Goal: Use online tool/utility: Utilize a website feature to perform a specific function

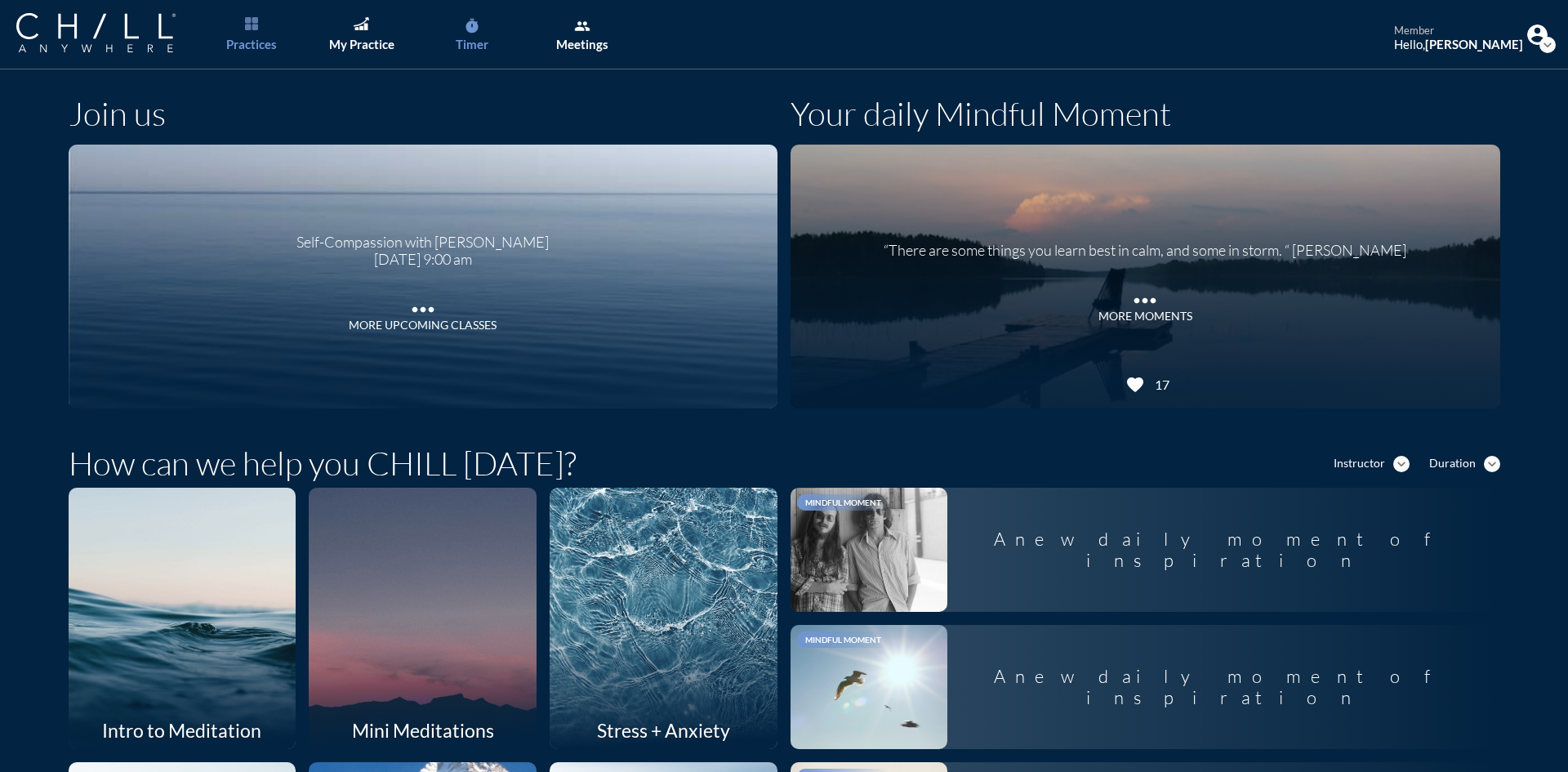
click at [471, 45] on div "Timer" at bounding box center [473, 44] width 33 height 15
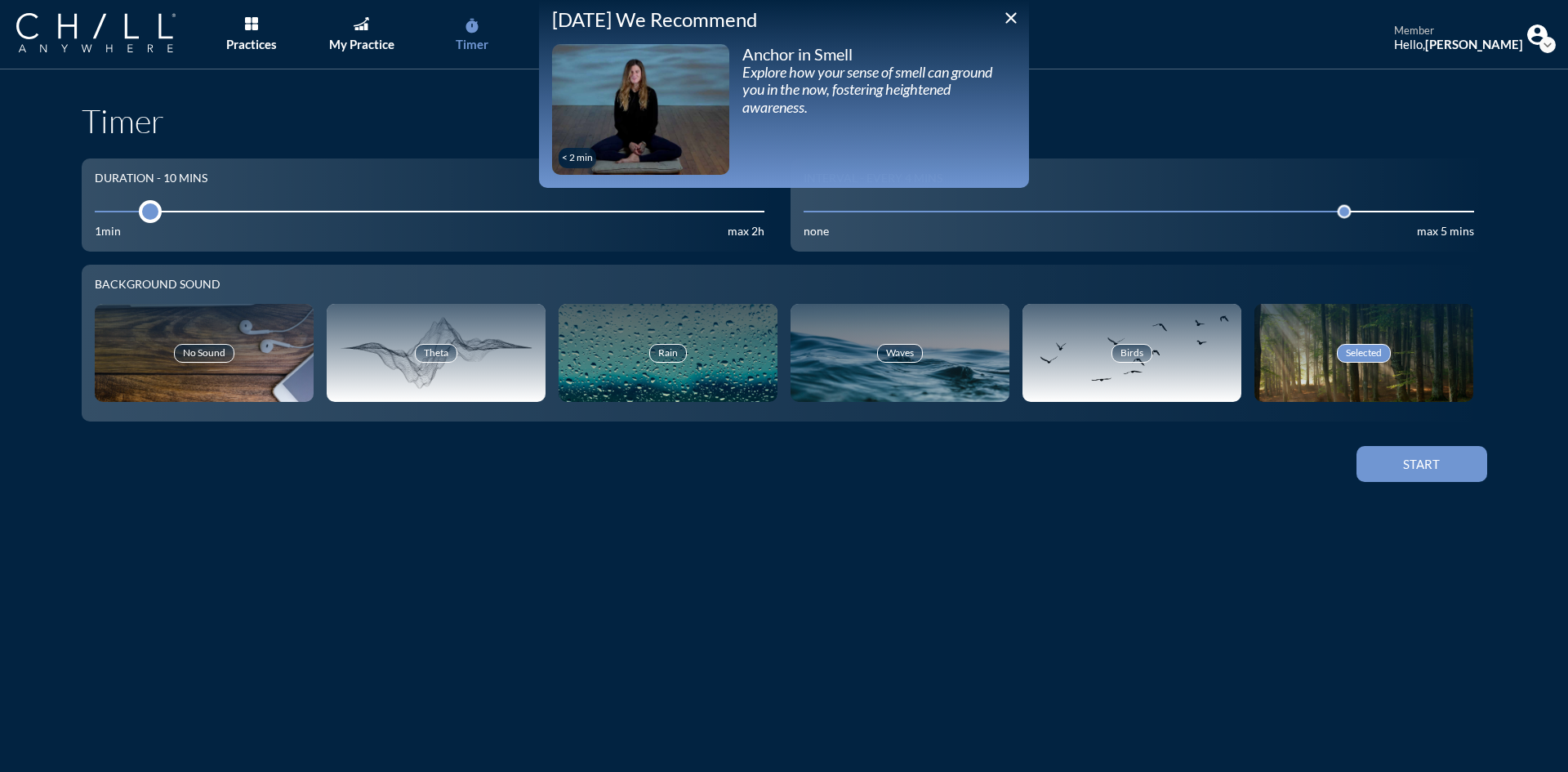
drag, startPoint x: 169, startPoint y: 213, endPoint x: 139, endPoint y: 213, distance: 30.0
click at [139, 213] on div at bounding box center [150, 211] width 23 height 23
click at [1431, 465] on div "Start" at bounding box center [1422, 464] width 73 height 15
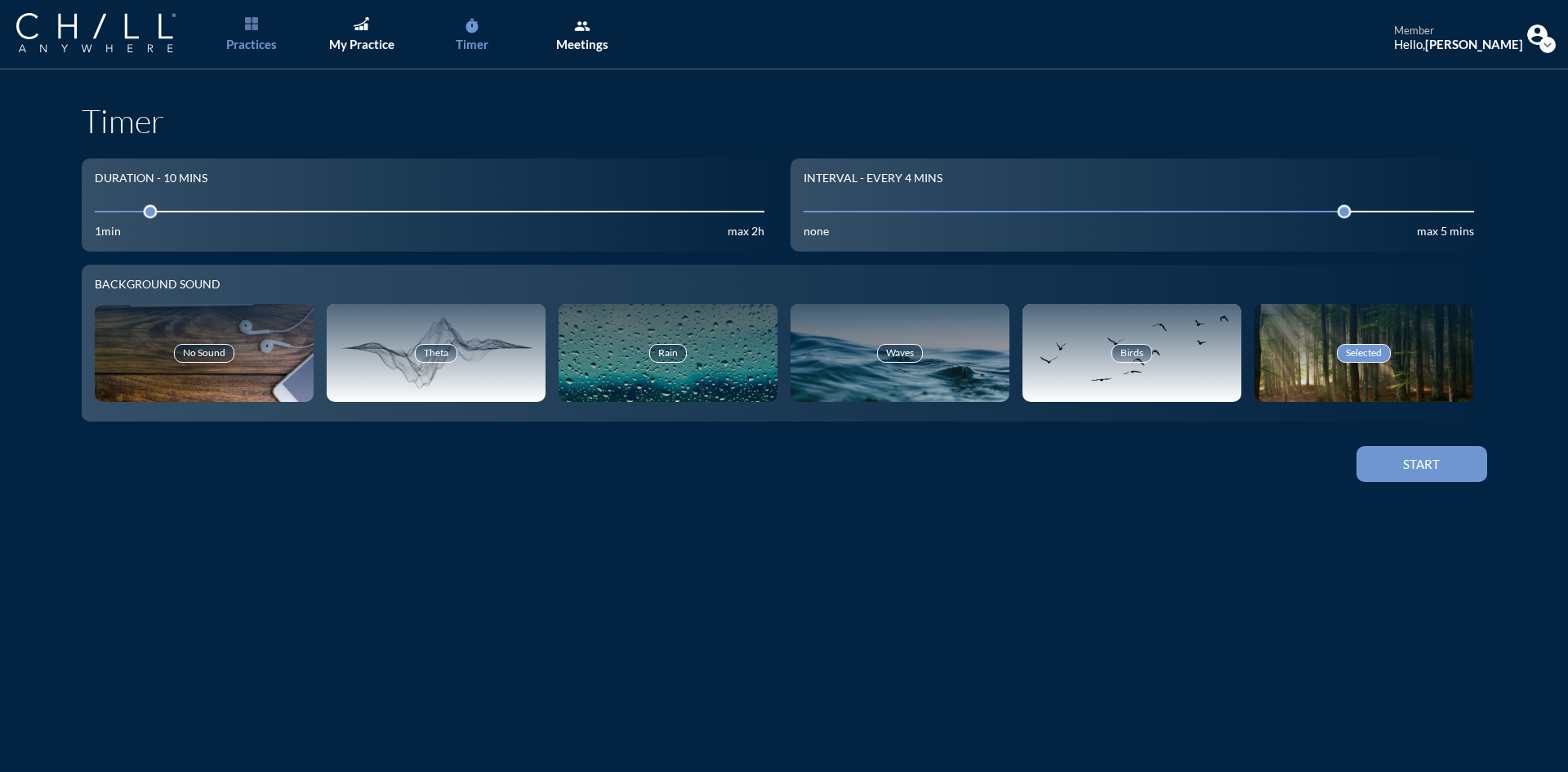
click at [260, 39] on div "Practices" at bounding box center [251, 44] width 50 height 15
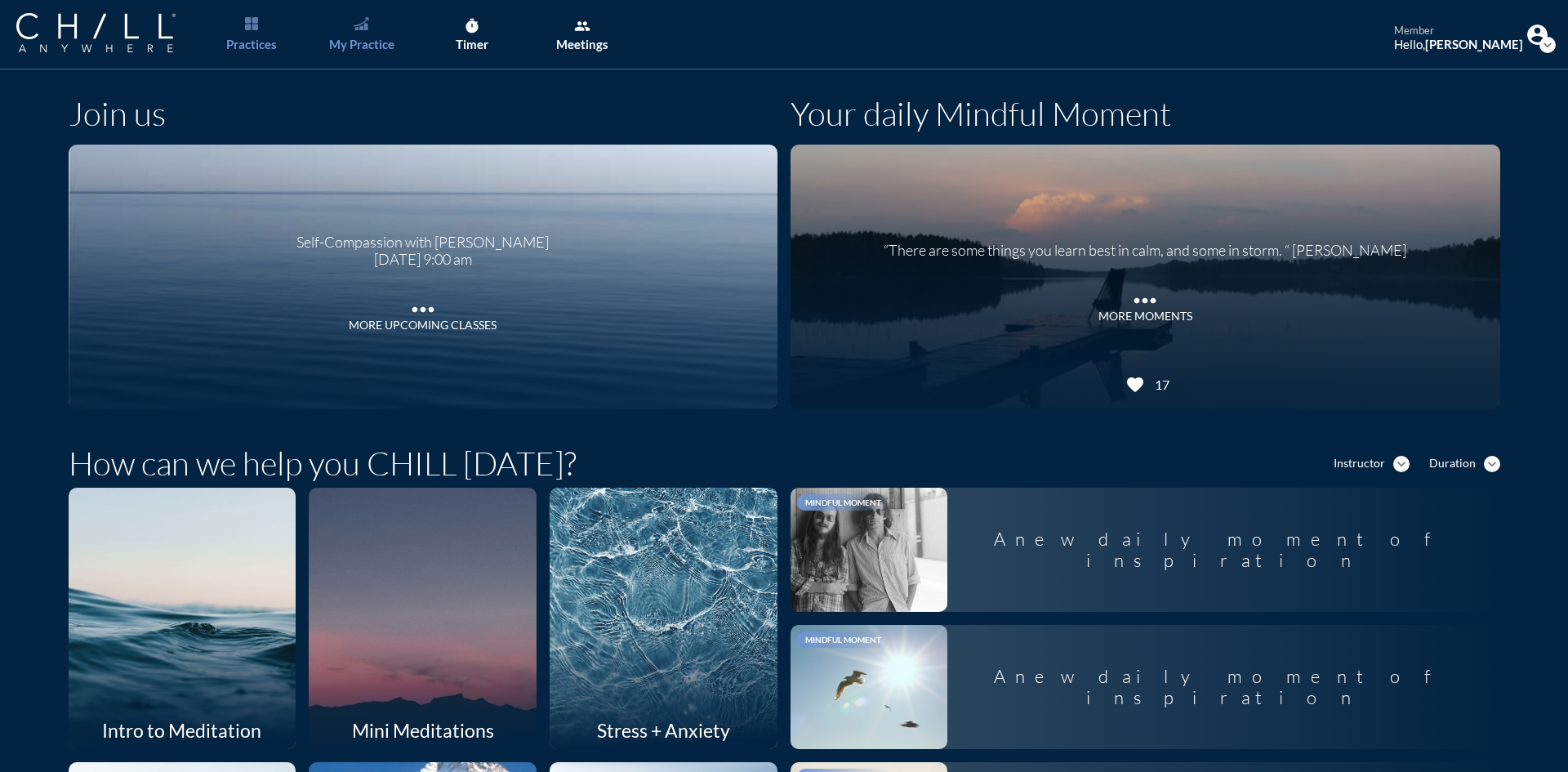
click at [389, 28] on link "My Practice" at bounding box center [361, 35] width 85 height 70
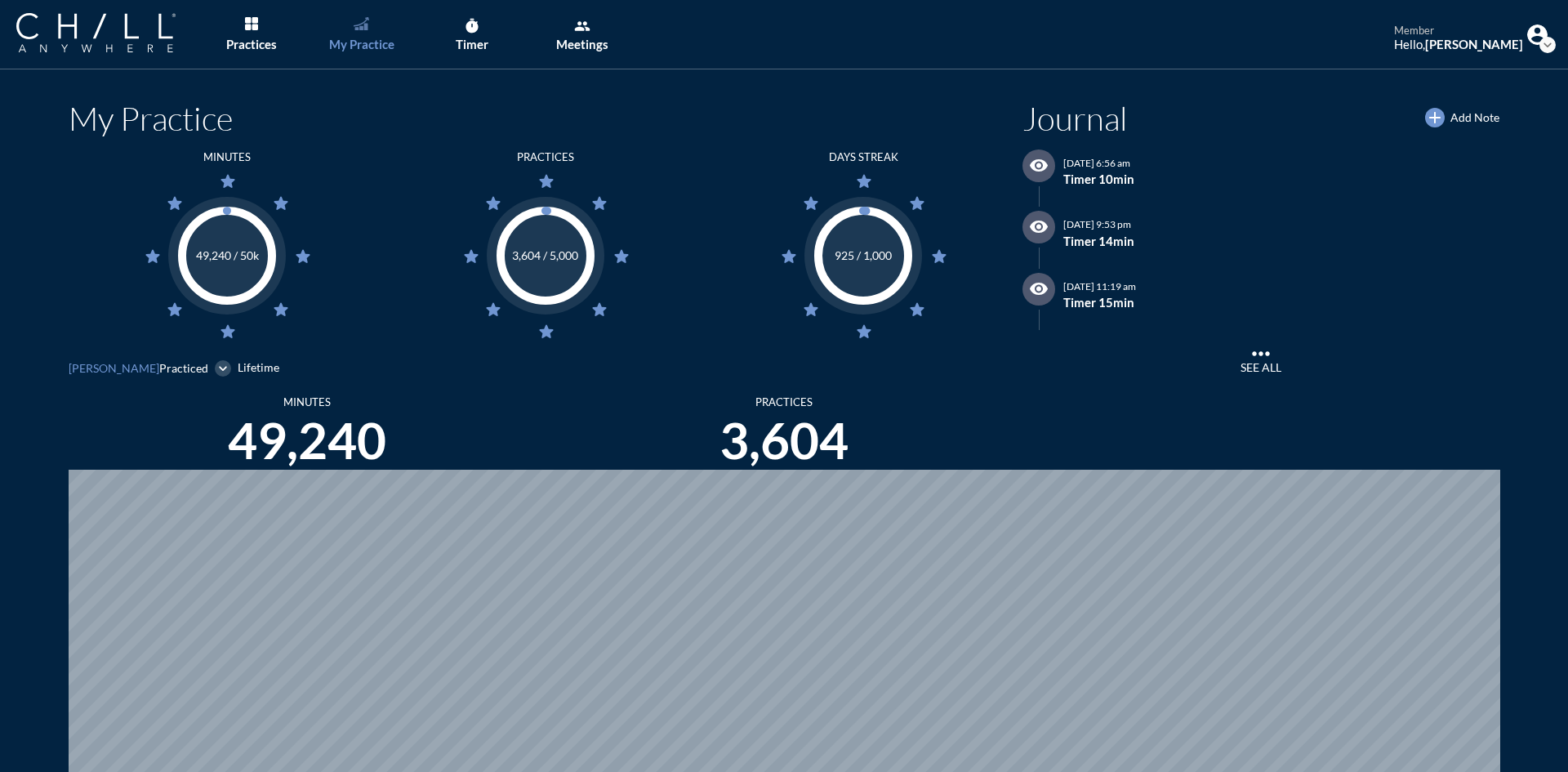
scroll to position [772, 1556]
